Goal: Browse casually: Explore the website without a specific task or goal

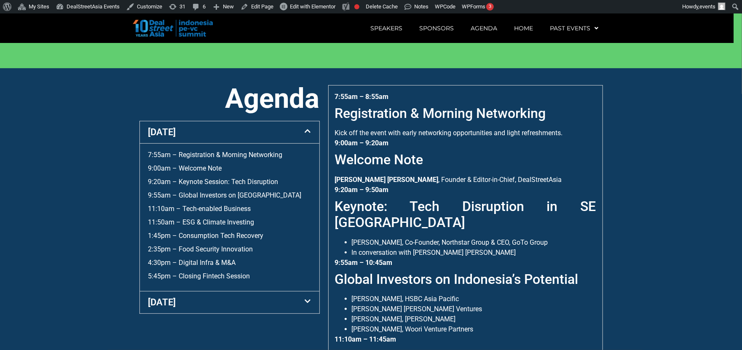
scroll to position [298, 0]
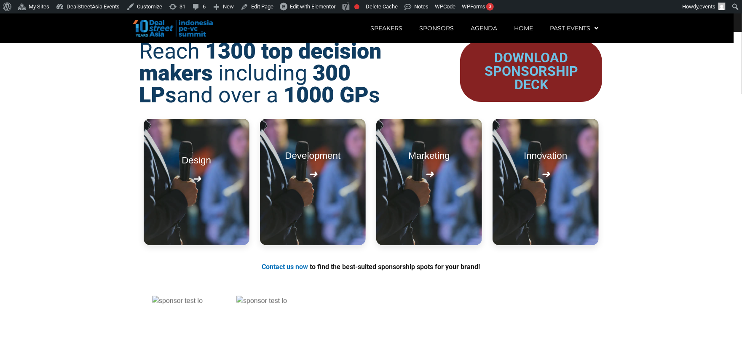
scroll to position [974, 0]
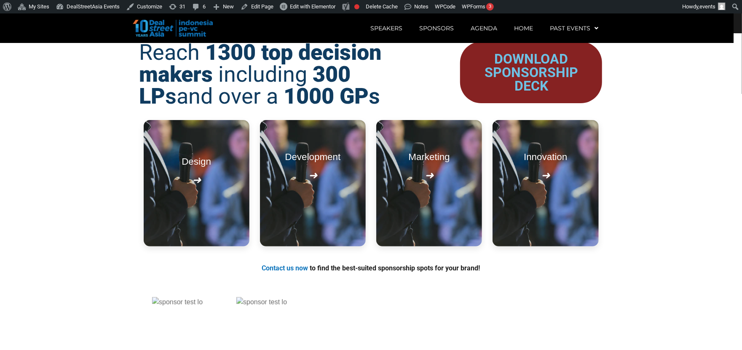
scroll to position [974, 0]
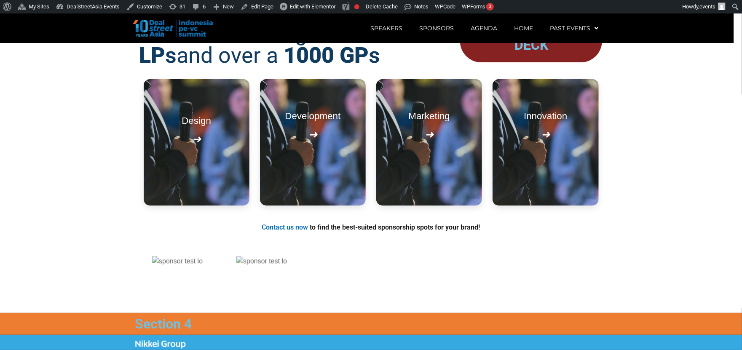
scroll to position [974, 0]
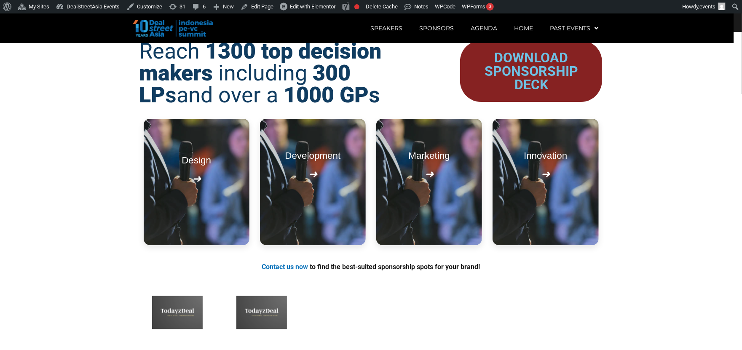
scroll to position [974, 0]
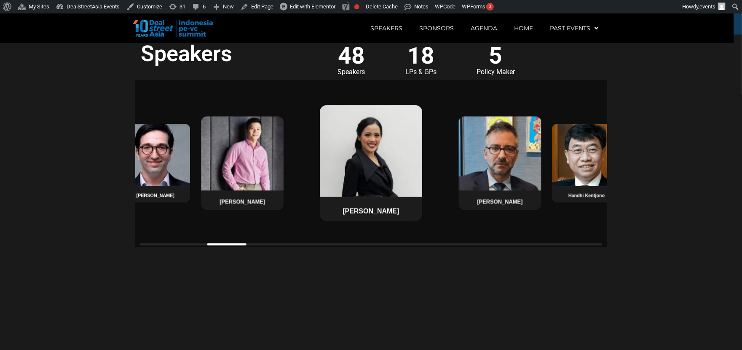
scroll to position [730, 0]
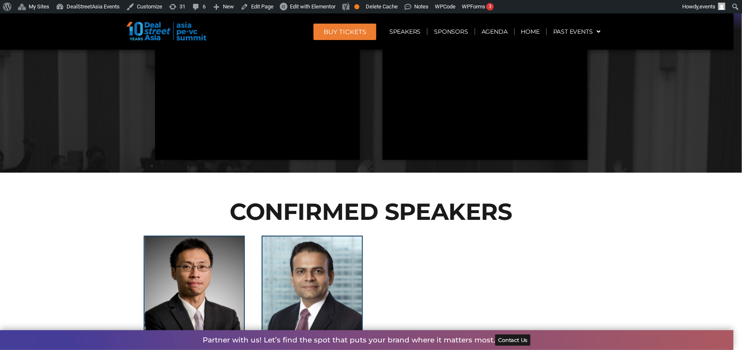
scroll to position [761, 0]
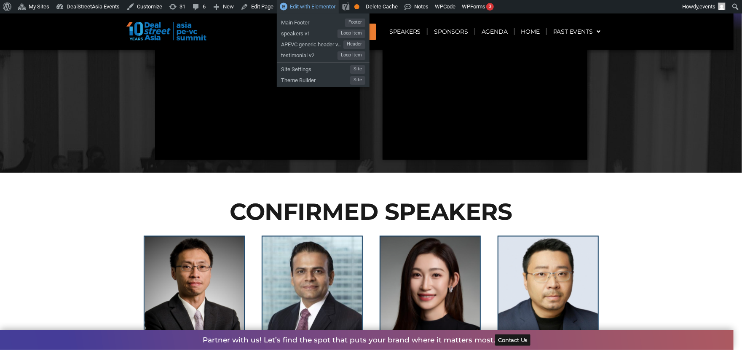
click at [305, 3] on span "Edit with Elementor" at bounding box center [313, 6] width 46 height 6
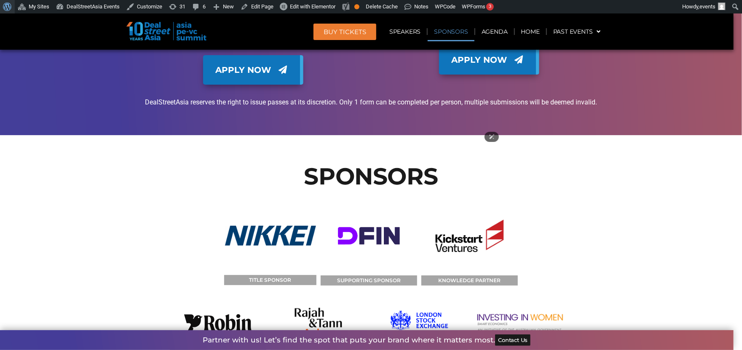
scroll to position [8638, 0]
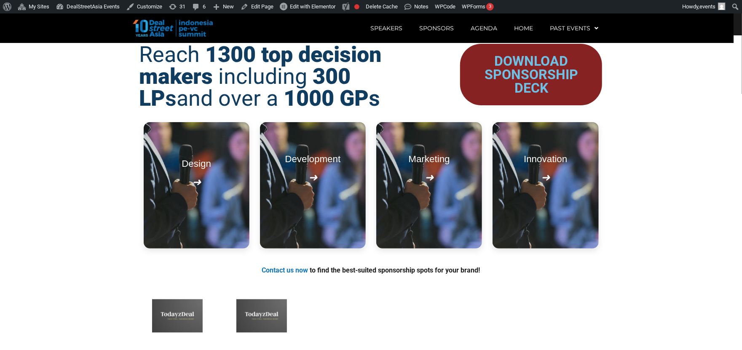
scroll to position [974, 0]
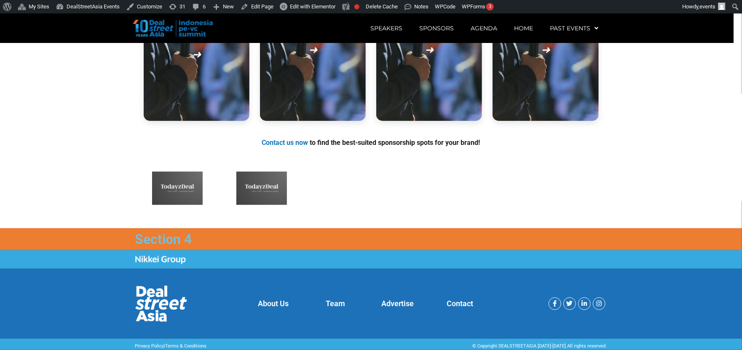
scroll to position [1100, 0]
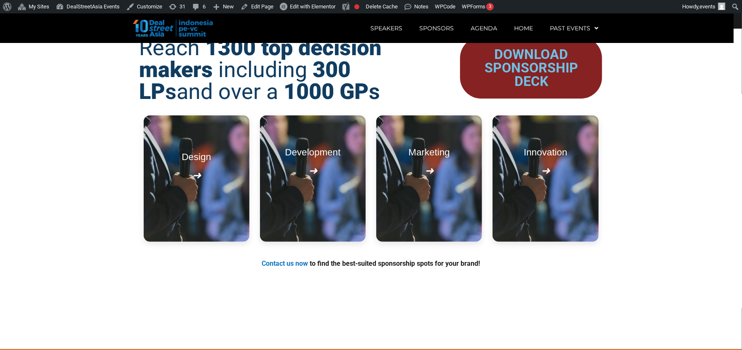
scroll to position [974, 0]
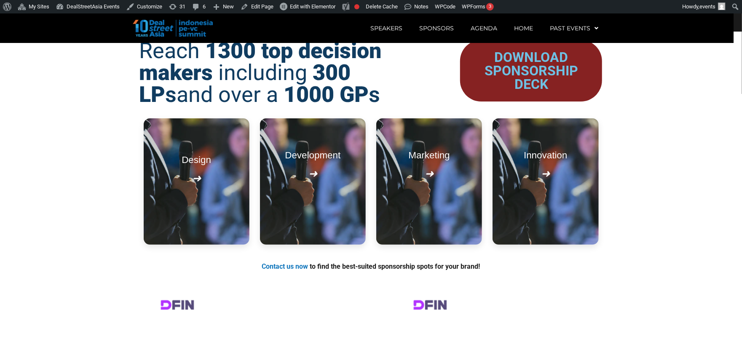
scroll to position [974, 0]
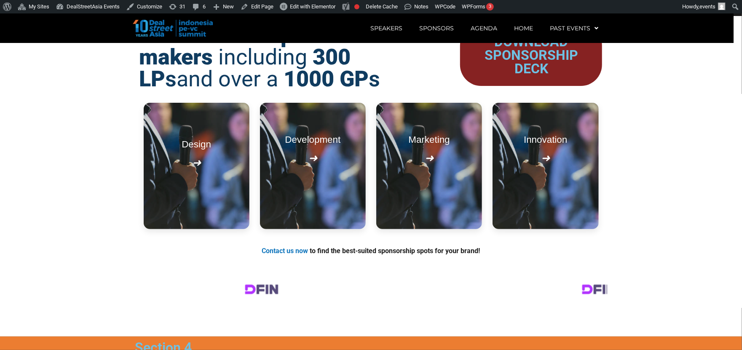
scroll to position [974, 0]
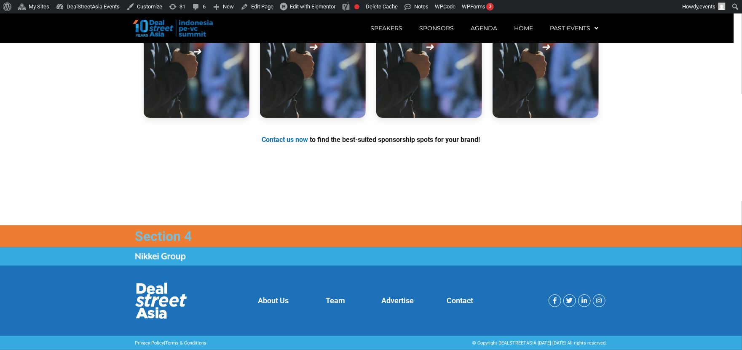
scroll to position [1100, 0]
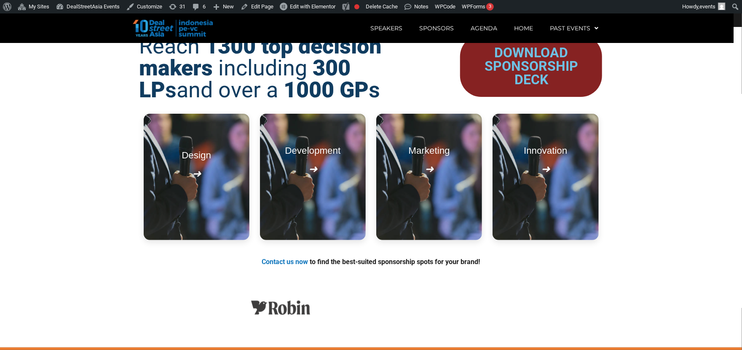
scroll to position [974, 0]
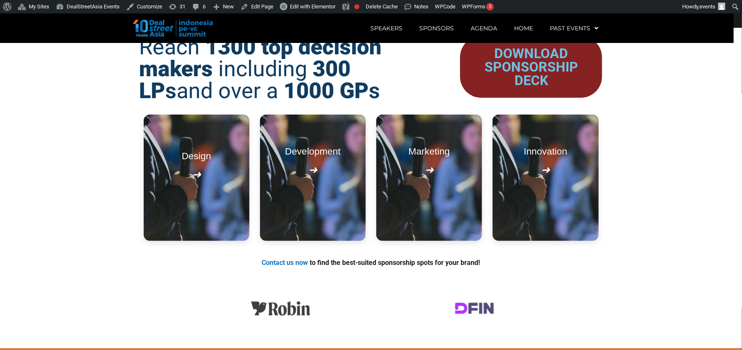
scroll to position [974, 0]
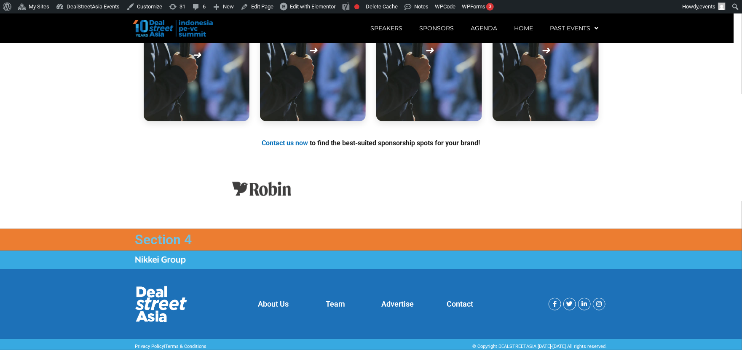
scroll to position [1100, 0]
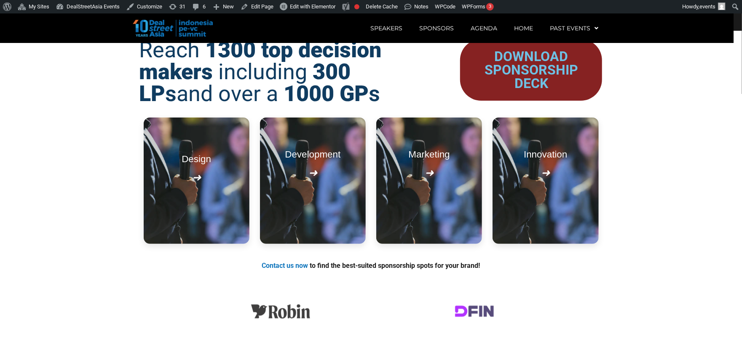
scroll to position [974, 0]
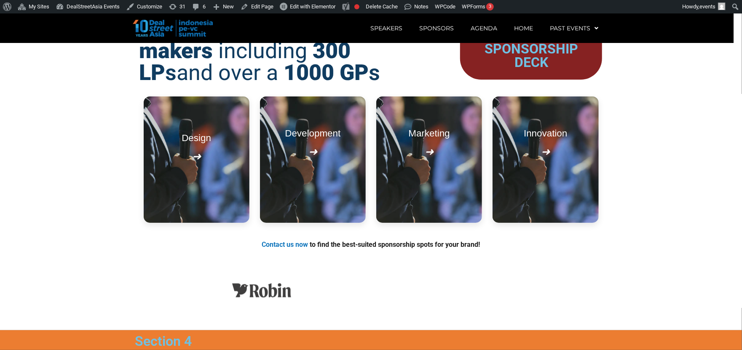
scroll to position [974, 0]
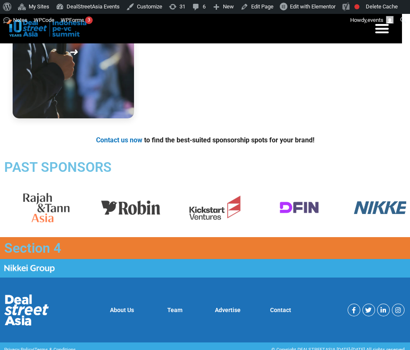
scroll to position [1266, 0]
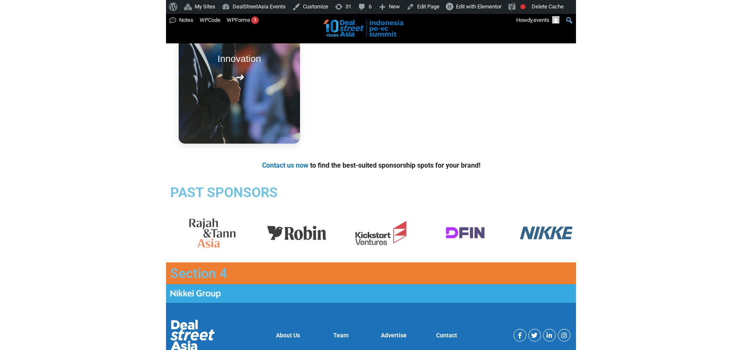
scroll to position [1104, 0]
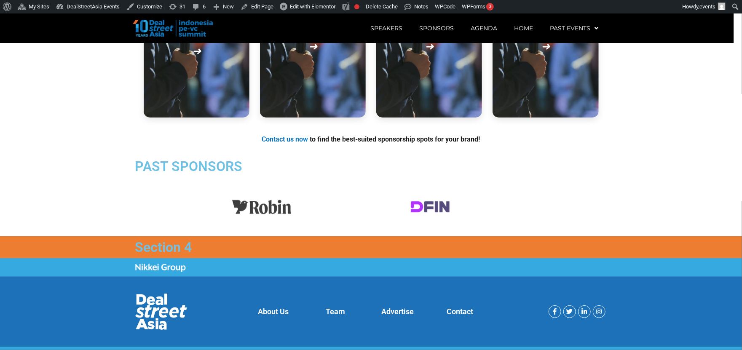
scroll to position [1104, 0]
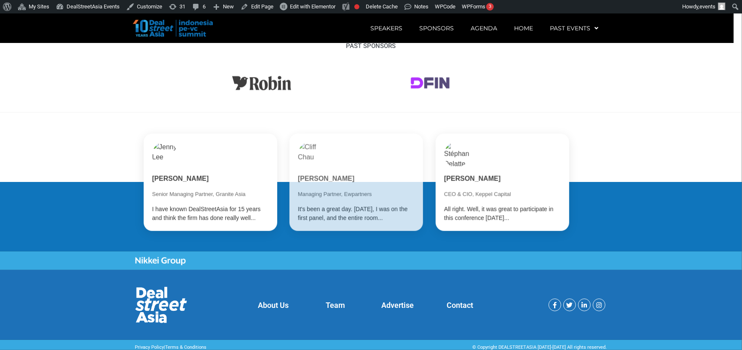
scroll to position [1221, 0]
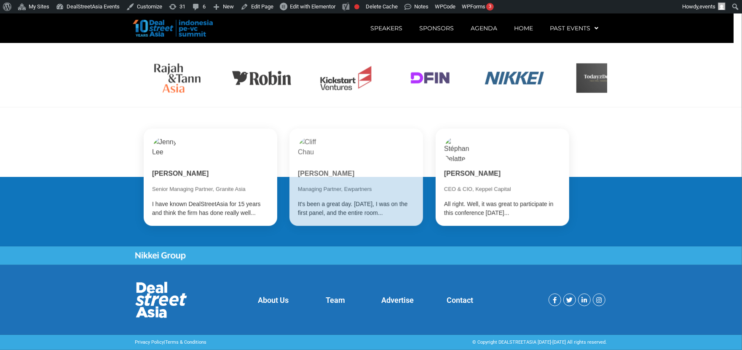
scroll to position [13, 0]
click at [271, 267] on section "About Us Team Advertise Contact Facebook-f Twitter Linkedin-in Instagram" at bounding box center [371, 300] width 742 height 70
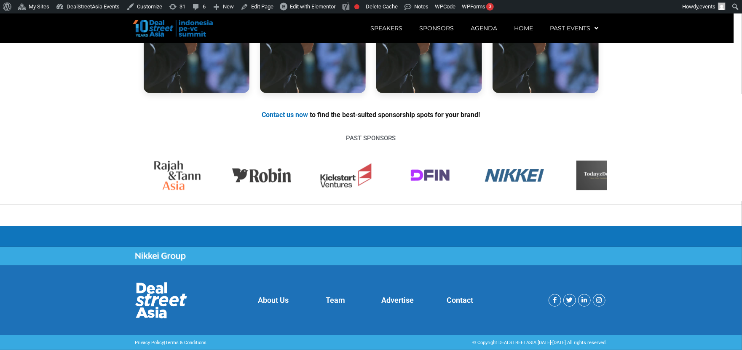
scroll to position [13, 0]
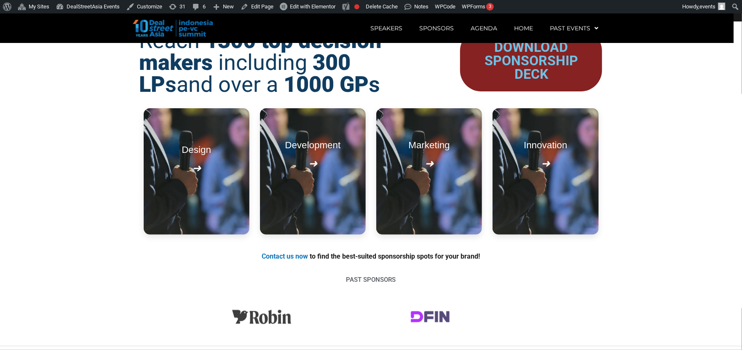
scroll to position [978, 0]
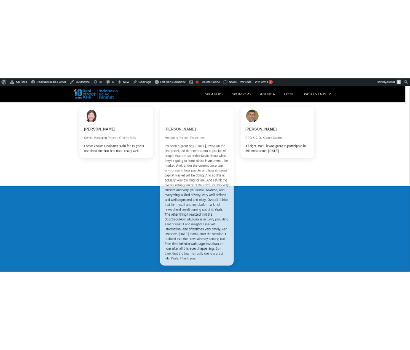
scroll to position [1299, 0]
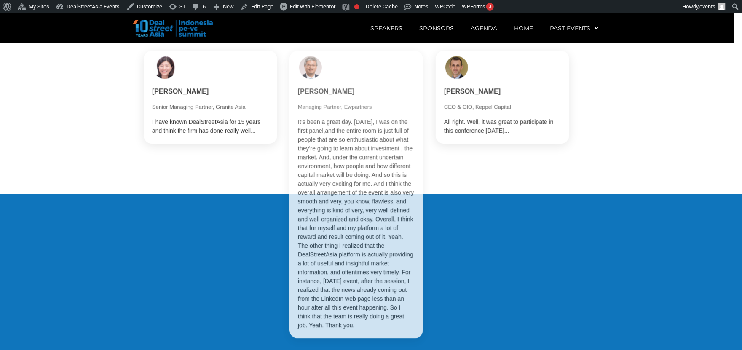
click at [562, 172] on div "Jenny Lee Senior Managing Partner, Granite Asia I have known DealStreetAsia for…" at bounding box center [371, 195] width 455 height 288
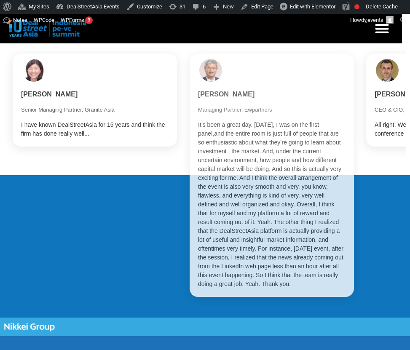
scroll to position [1458, 0]
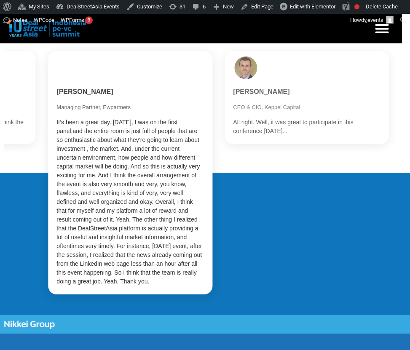
scroll to position [1360, 0]
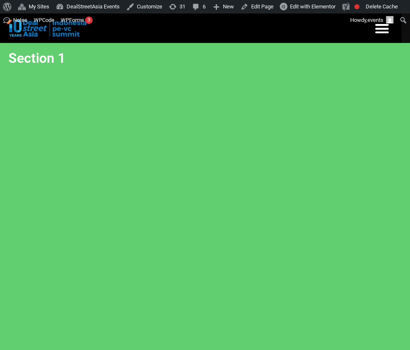
scroll to position [13, 0]
